Goal: Transaction & Acquisition: Purchase product/service

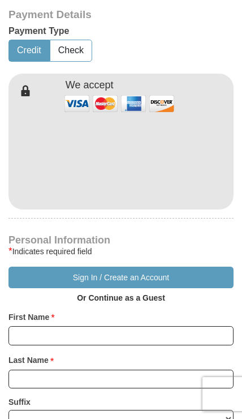
scroll to position [541, 0]
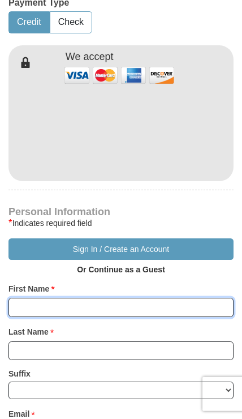
click at [35, 298] on input "First Name *" at bounding box center [120, 307] width 225 height 19
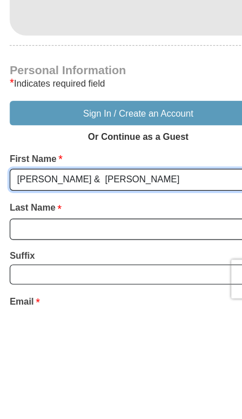
type input "[PERSON_NAME] & [PERSON_NAME]"
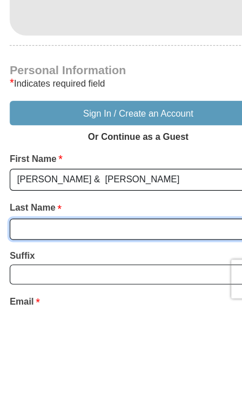
click at [33, 341] on input "Last Name *" at bounding box center [120, 350] width 225 height 19
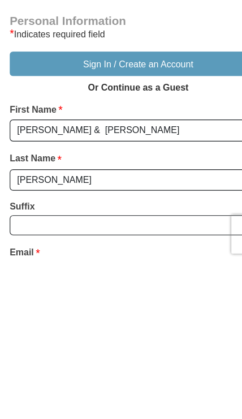
scroll to position [725, 0]
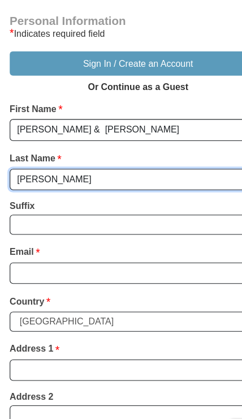
click at [62, 157] on input "[PERSON_NAME]" at bounding box center [120, 166] width 225 height 19
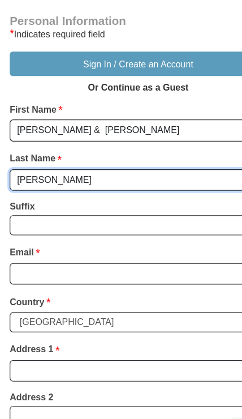
type input "[PERSON_NAME]"
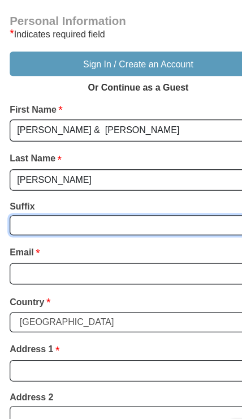
click at [48, 198] on select "[PERSON_NAME] I II III IV V VI" at bounding box center [120, 207] width 225 height 18
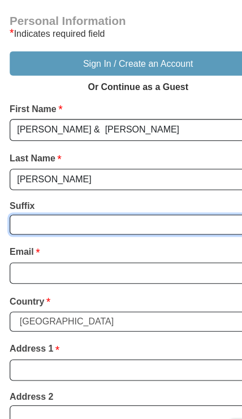
select select "Jr"
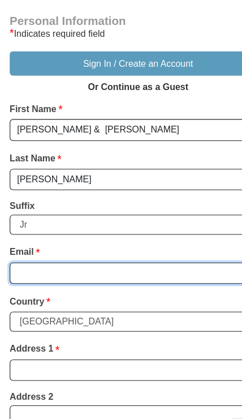
click at [35, 239] on input "Email *" at bounding box center [120, 248] width 225 height 19
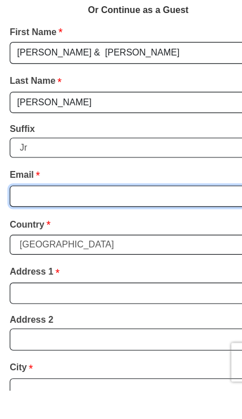
type input "[EMAIL_ADDRESS][DOMAIN_NAME]"
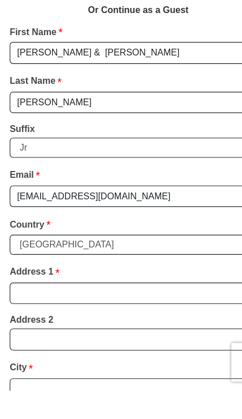
scroll to position [793, 0]
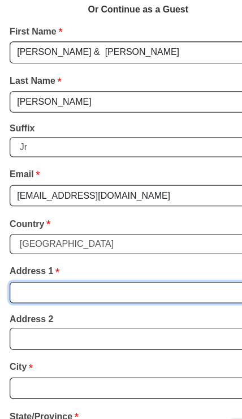
click at [36, 256] on input "Address 1 *" at bounding box center [120, 265] width 225 height 19
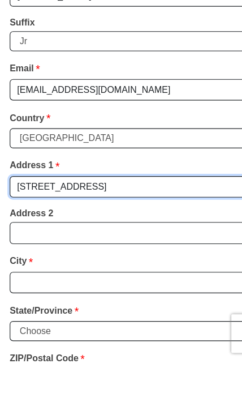
type input "[STREET_ADDRESS]"
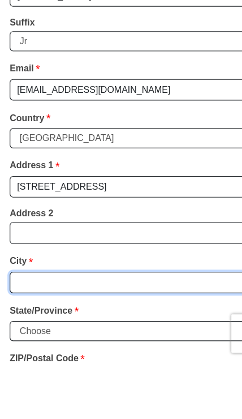
click at [29, 340] on input "City *" at bounding box center [120, 349] width 225 height 19
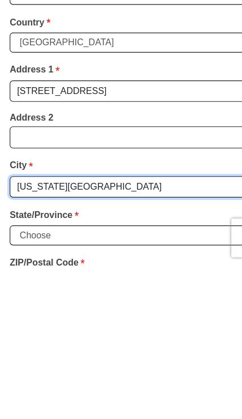
type input "[US_STATE][GEOGRAPHIC_DATA]"
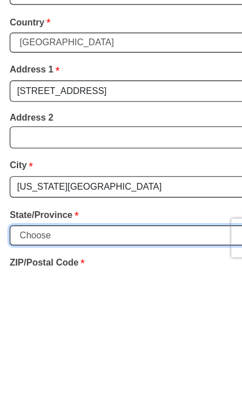
click at [43, 383] on select "Choose [US_STATE] [US_STATE] [US_STATE] [US_STATE] [US_STATE] Armed Forces Amer…" at bounding box center [120, 392] width 225 height 18
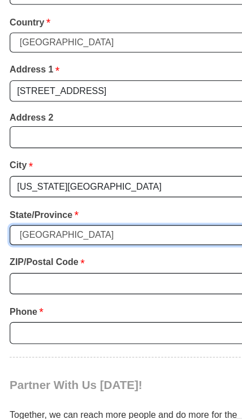
click at [80, 206] on select "Choose [US_STATE] [US_STATE] [US_STATE] [US_STATE] [US_STATE] Armed Forces Amer…" at bounding box center [120, 215] width 225 height 18
select select "VA"
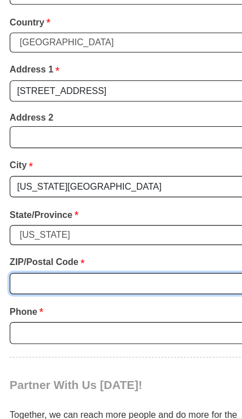
click at [39, 248] on input "ZIP/Postal Code *" at bounding box center [120, 257] width 225 height 19
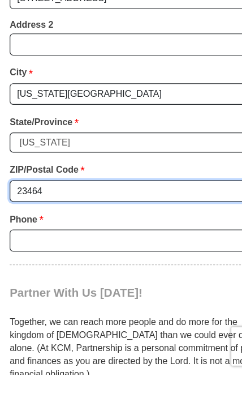
type input "23464"
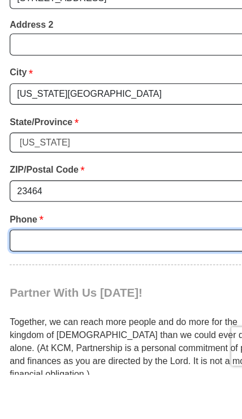
click at [31, 292] on input "Phone * *" at bounding box center [120, 301] width 225 height 19
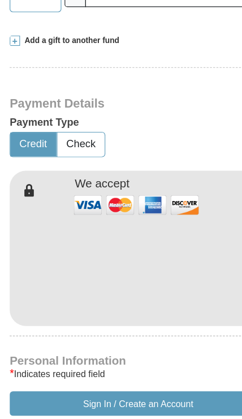
scroll to position [435, 0]
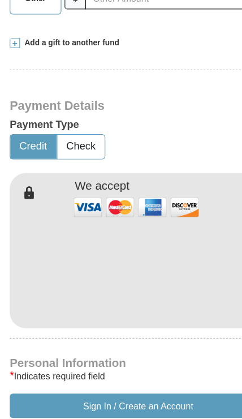
type input "[PHONE_NUMBER]"
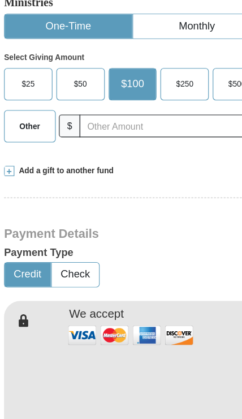
scroll to position [323, 0]
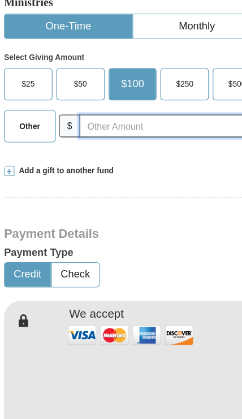
click at [92, 100] on input "text" at bounding box center [154, 110] width 159 height 20
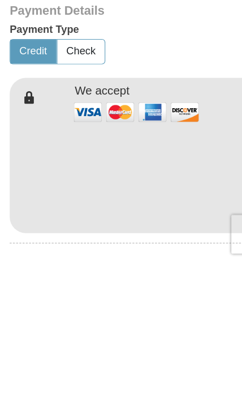
scroll to position [329, 0]
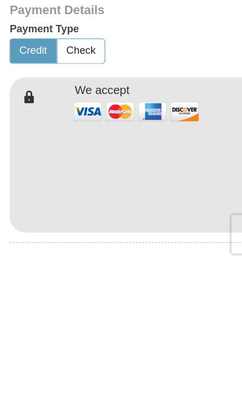
type input "300.00"
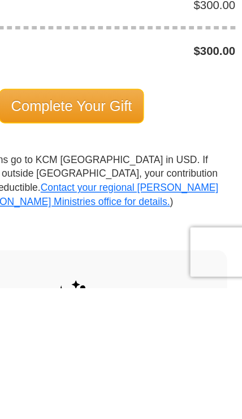
scroll to position [1247, 0]
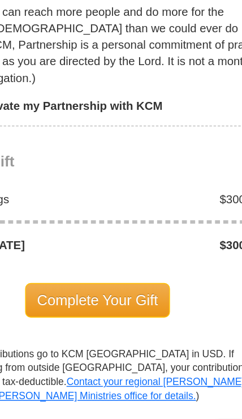
click at [71, 281] on span "Complete Your Gift" at bounding box center [121, 293] width 100 height 24
